Goal: Information Seeking & Learning: Learn about a topic

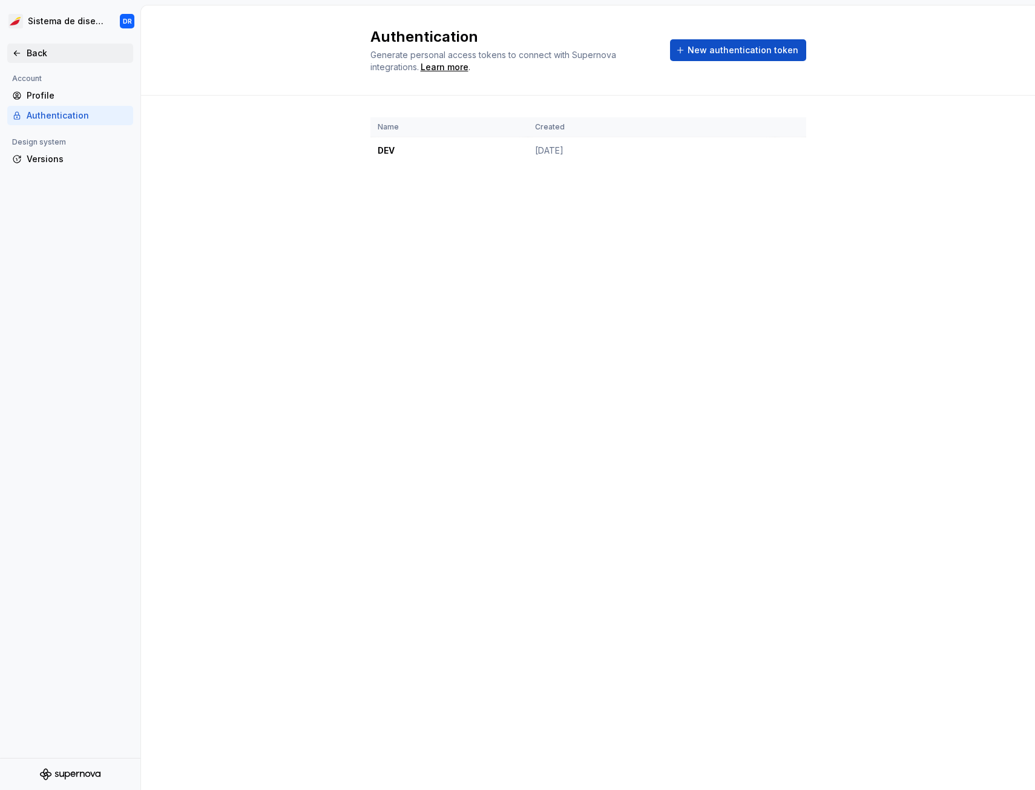
click at [48, 53] on div "Back" at bounding box center [78, 53] width 102 height 12
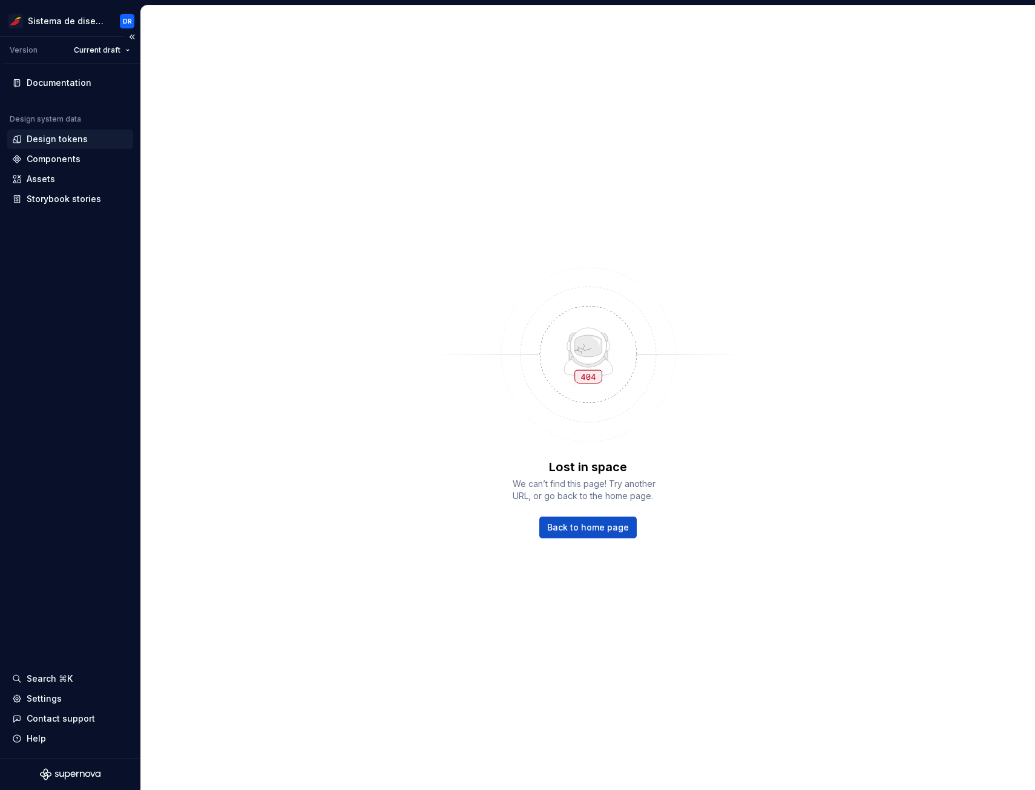
click at [61, 142] on div "Design tokens" at bounding box center [57, 139] width 61 height 12
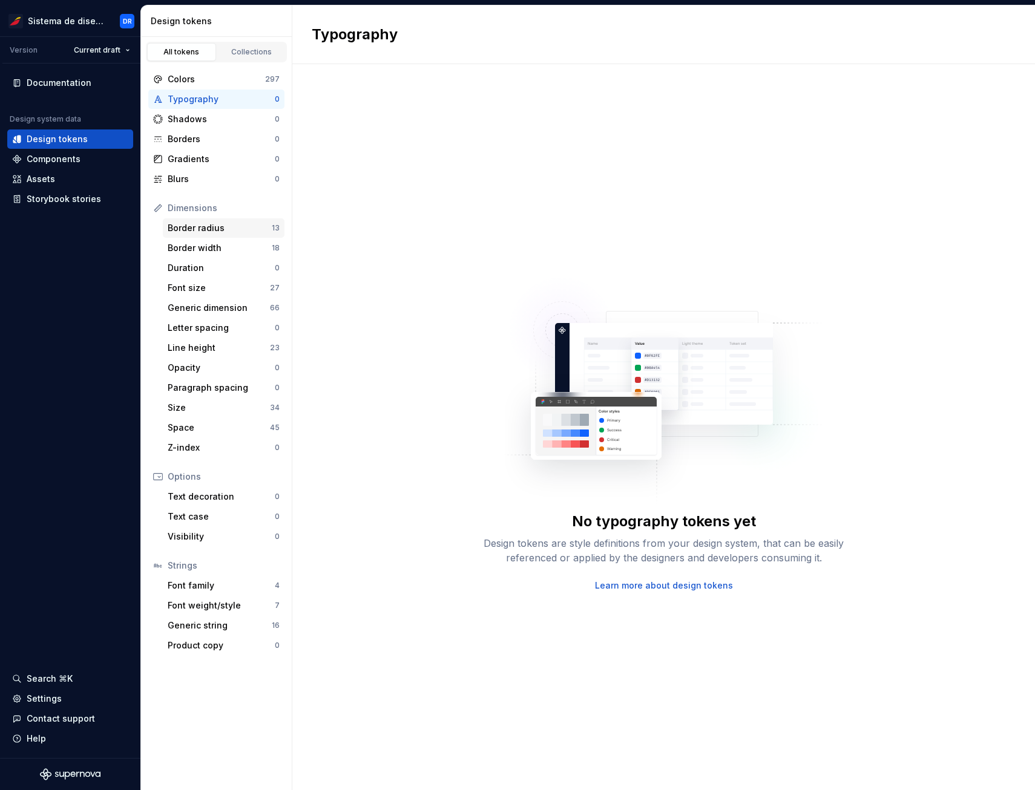
click at [231, 225] on div "Border radius" at bounding box center [220, 228] width 104 height 12
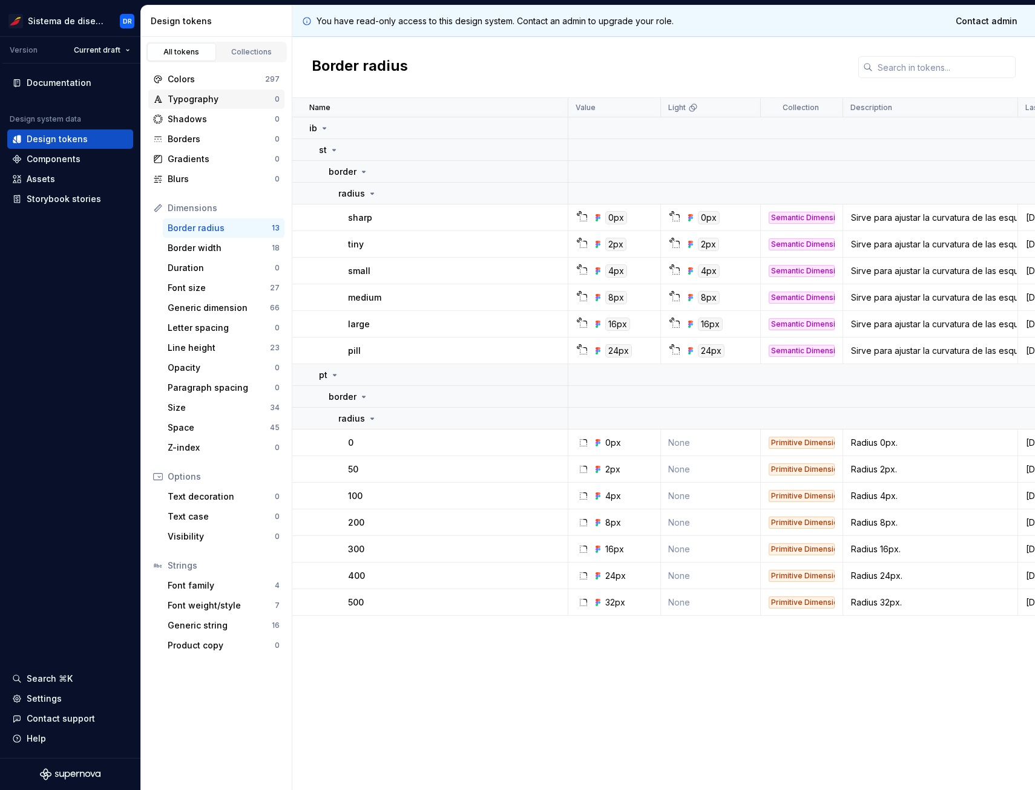
click at [231, 93] on div "Typography 0" at bounding box center [216, 99] width 136 height 19
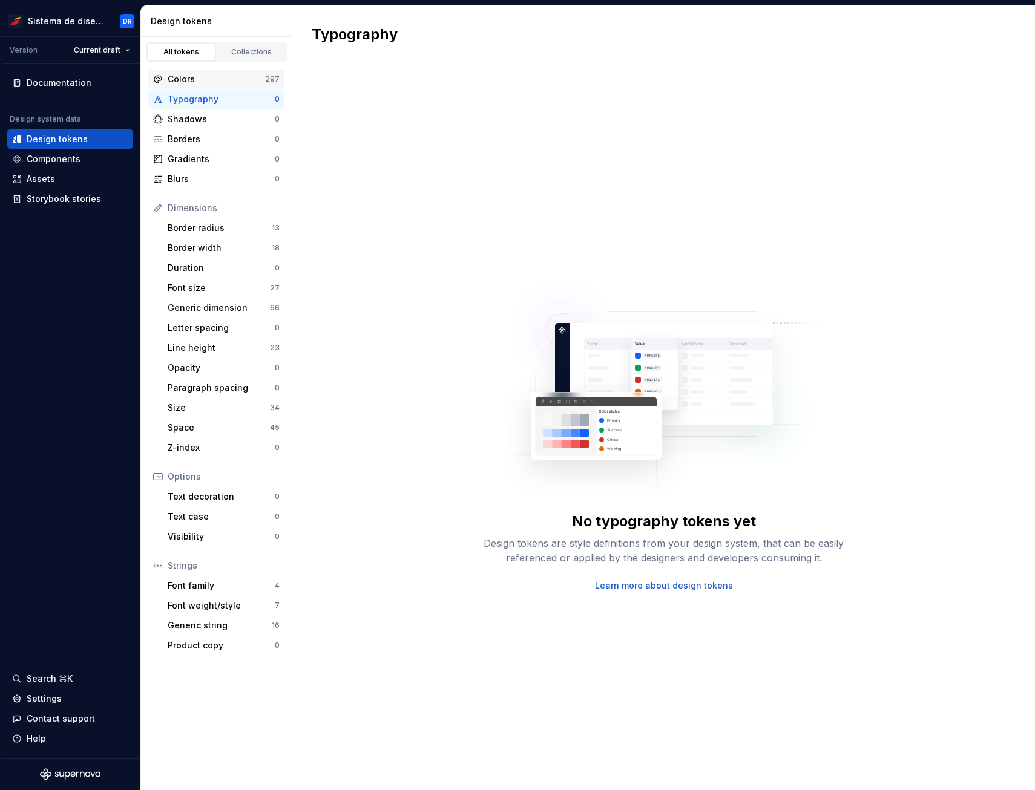
click at [237, 79] on div "Colors" at bounding box center [216, 79] width 97 height 12
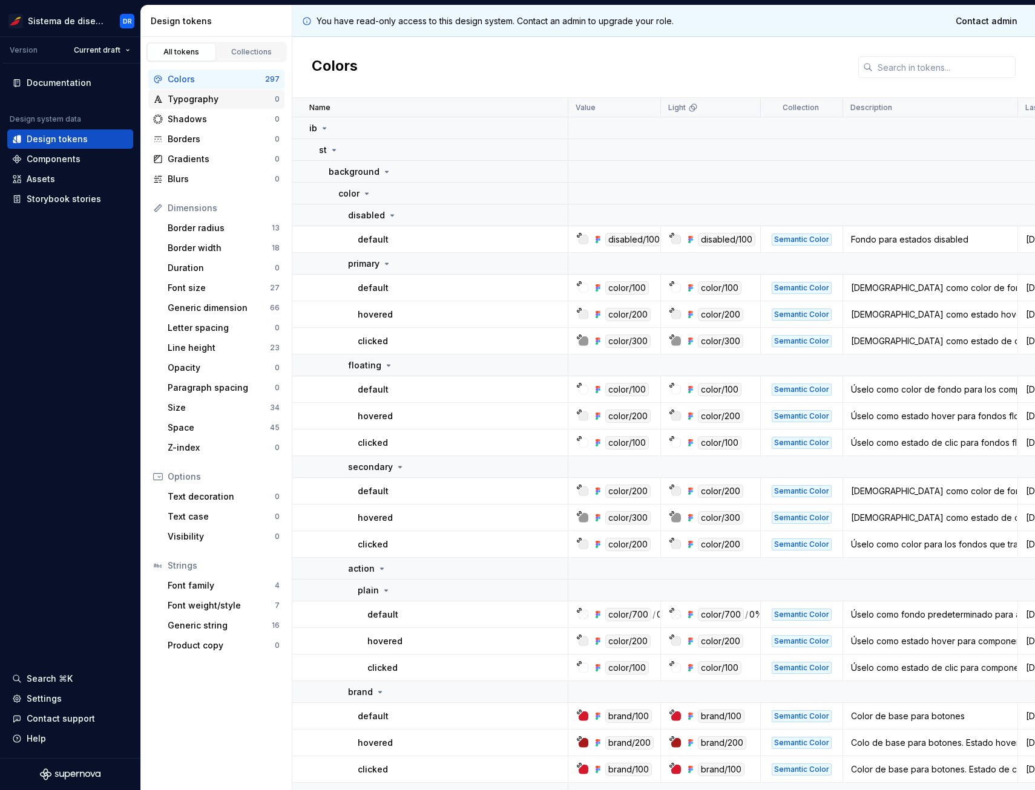
click at [202, 99] on div "Typography" at bounding box center [221, 99] width 107 height 12
